Goal: Browse casually

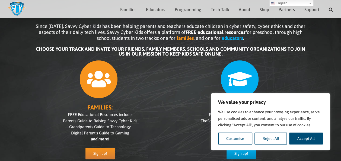
scroll to position [31, 0]
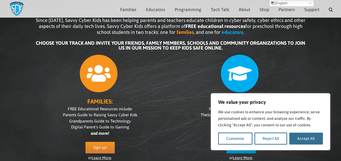
click at [299, 136] on button "Accept All" at bounding box center [306, 139] width 34 height 12
checkbox input "true"
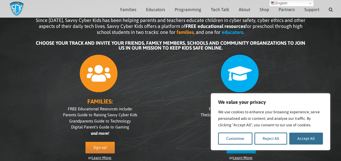
checkbox input "true"
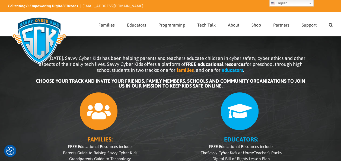
scroll to position [0, 0]
drag, startPoint x: 339, startPoint y: 33, endPoint x: 327, endPoint y: 5, distance: 30.3
click at [327, 5] on div "Educating & Empowering Digital Citizens | [EMAIL_ADDRESS][DOMAIN_NAME] Search f…" at bounding box center [170, 18] width 341 height 36
click at [130, 111] on div at bounding box center [100, 109] width 130 height 41
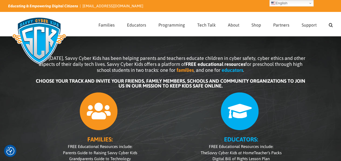
click at [130, 111] on div at bounding box center [100, 109] width 130 height 41
